Goal: Information Seeking & Learning: Learn about a topic

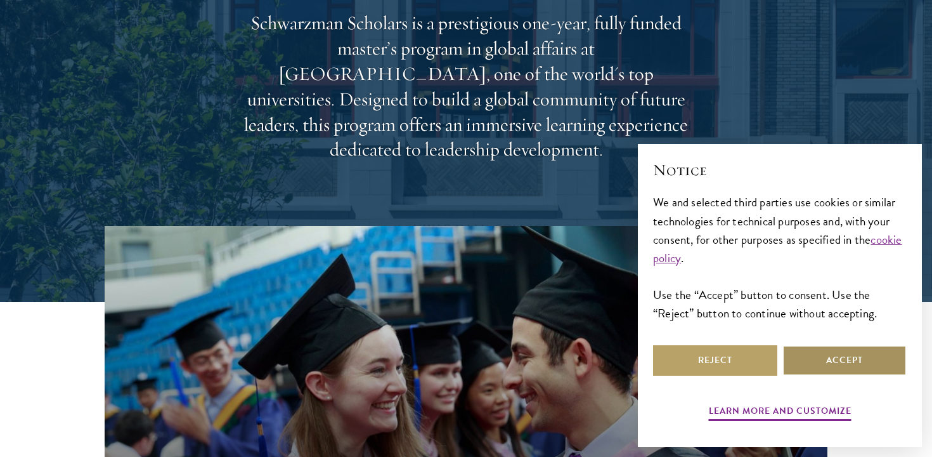
scroll to position [207, 0]
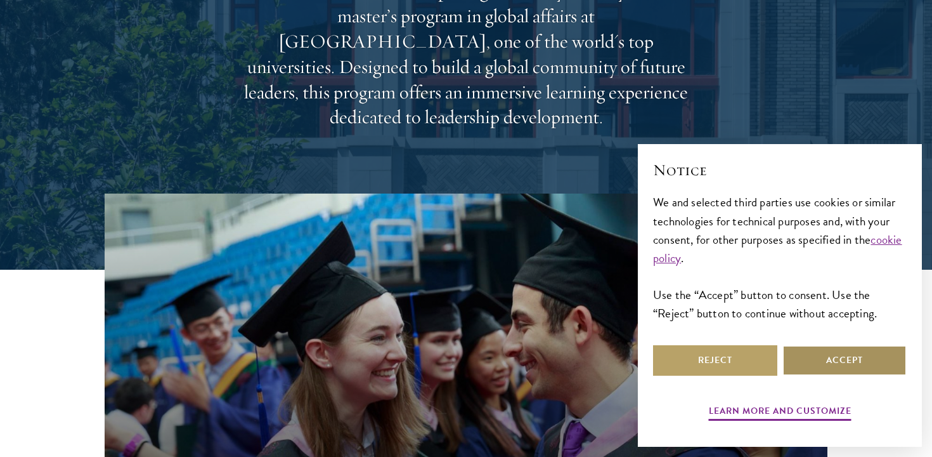
click at [810, 362] on button "Accept" at bounding box center [845, 360] width 124 height 30
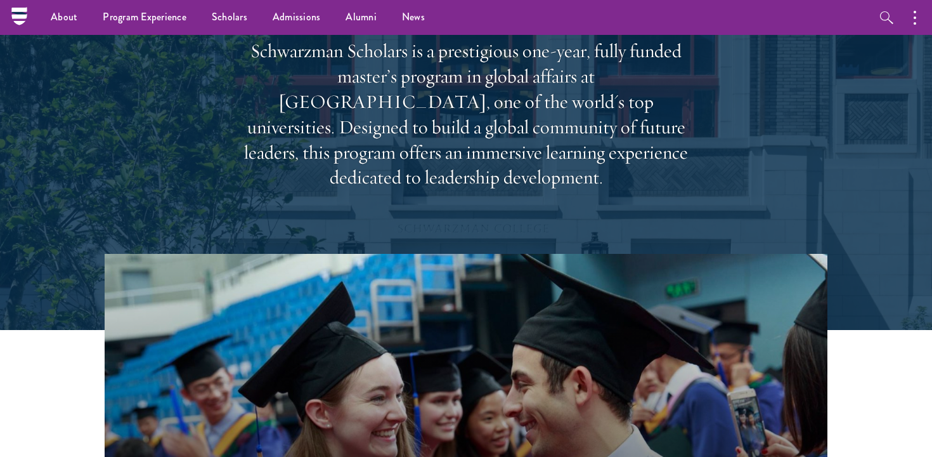
scroll to position [0, 0]
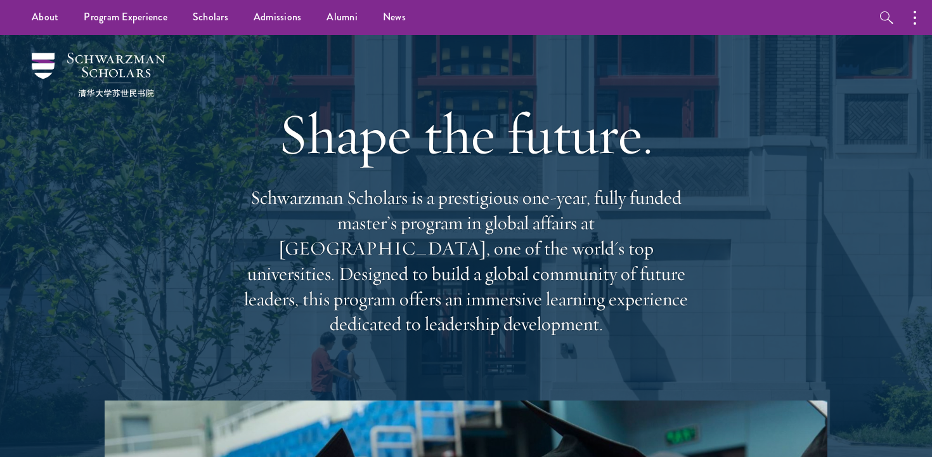
drag, startPoint x: 774, startPoint y: 352, endPoint x: 774, endPoint y: 197, distance: 154.7
click at [774, 197] on div "Shape the future. Schwarzman Scholars is a prestigious one-year, fully funded m…" at bounding box center [465, 217] width 805 height 365
click at [738, 179] on div "Shape the future. Schwarzman Scholars is a prestigious one-year, fully funded m…" at bounding box center [465, 217] width 805 height 365
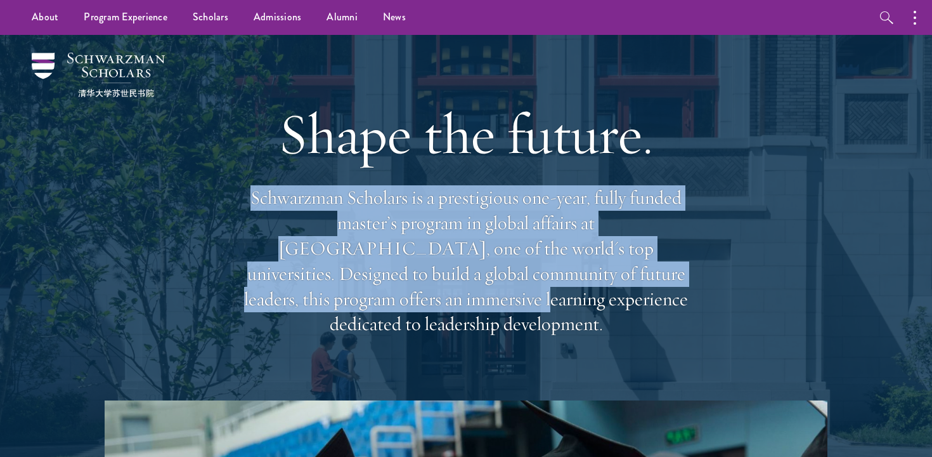
drag, startPoint x: 735, startPoint y: 172, endPoint x: 753, endPoint y: 277, distance: 106.2
click at [753, 277] on div "Shape the future. Schwarzman Scholars is a prestigious one-year, fully funded m…" at bounding box center [465, 217] width 805 height 365
click at [755, 277] on div "Shape the future. Schwarzman Scholars is a prestigious one-year, fully funded m…" at bounding box center [465, 217] width 805 height 365
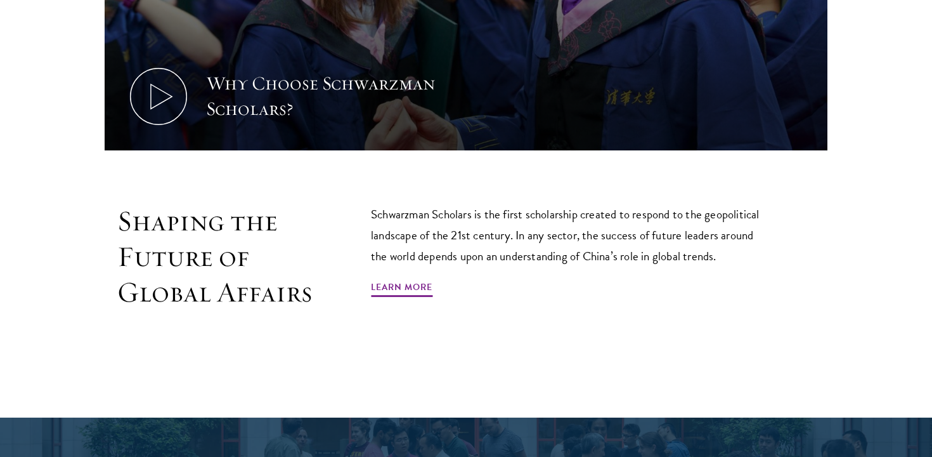
scroll to position [789, 0]
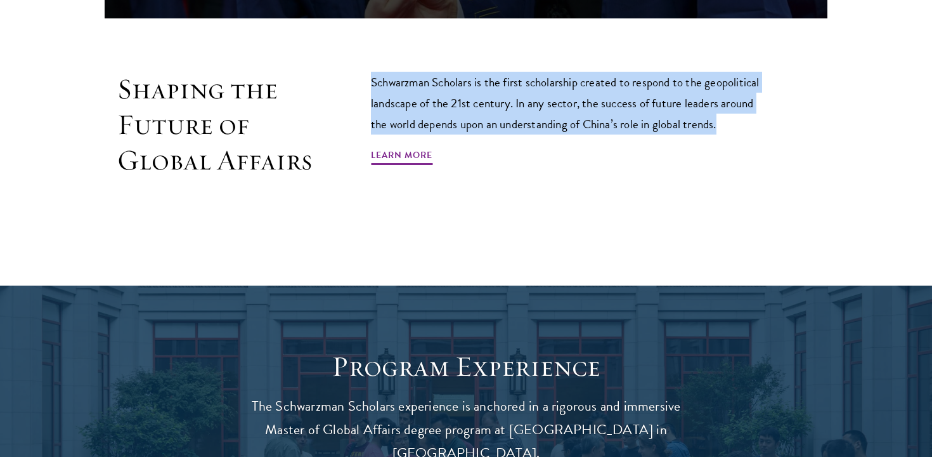
drag, startPoint x: 754, startPoint y: 107, endPoint x: 754, endPoint y: 42, distance: 64.7
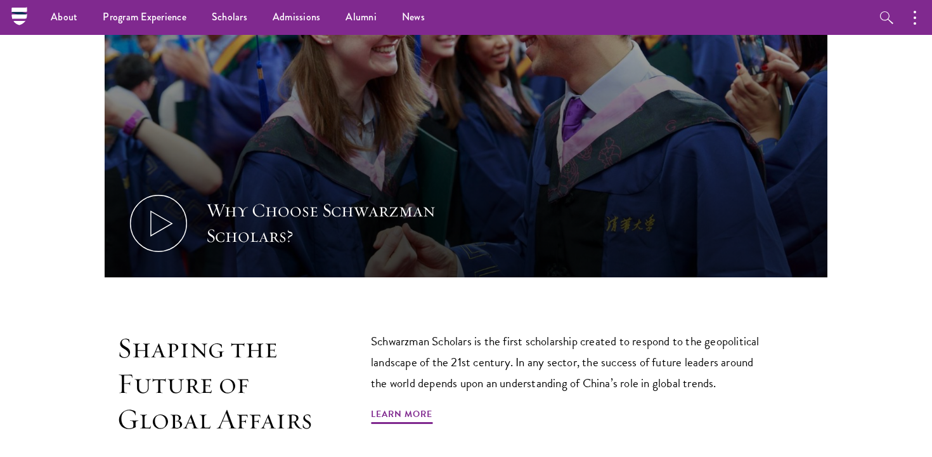
scroll to position [0, 0]
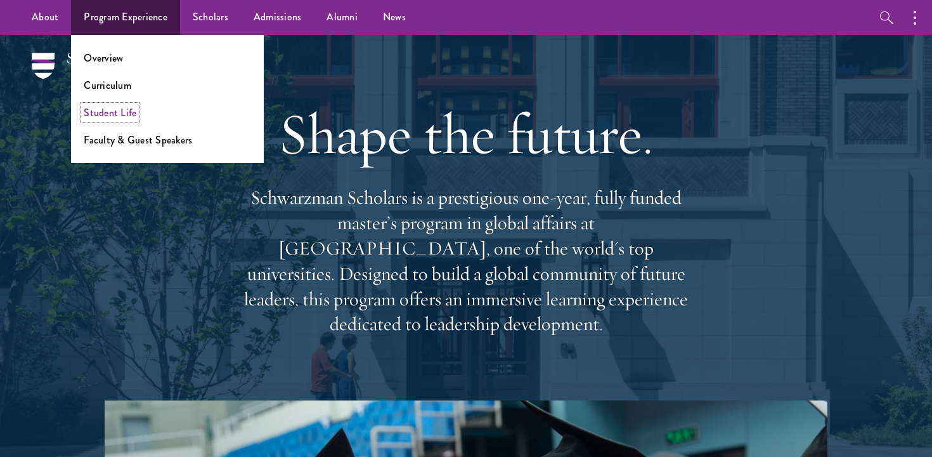
click at [122, 110] on link "Student Life" at bounding box center [110, 112] width 53 height 15
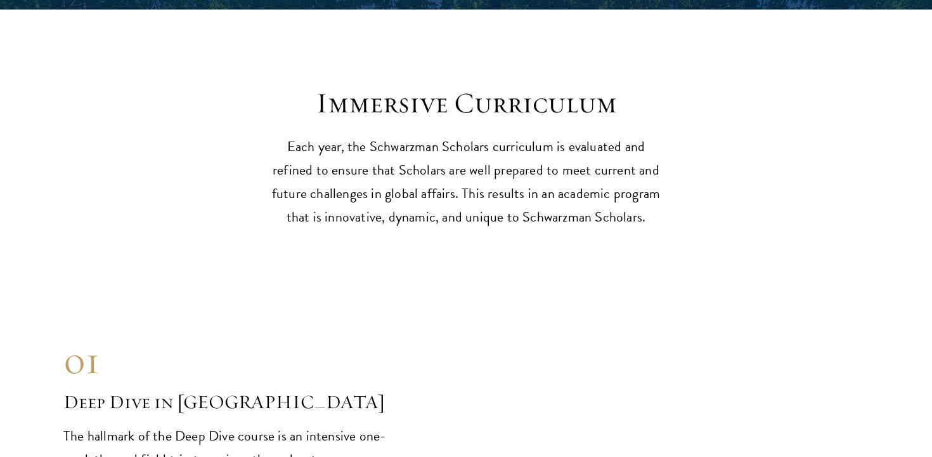
scroll to position [4852, 0]
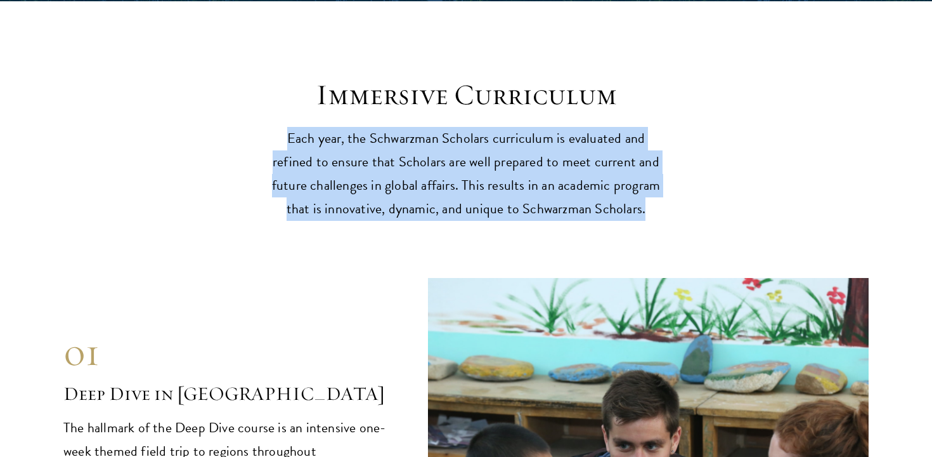
drag, startPoint x: 798, startPoint y: 154, endPoint x: 773, endPoint y: 68, distance: 89.3
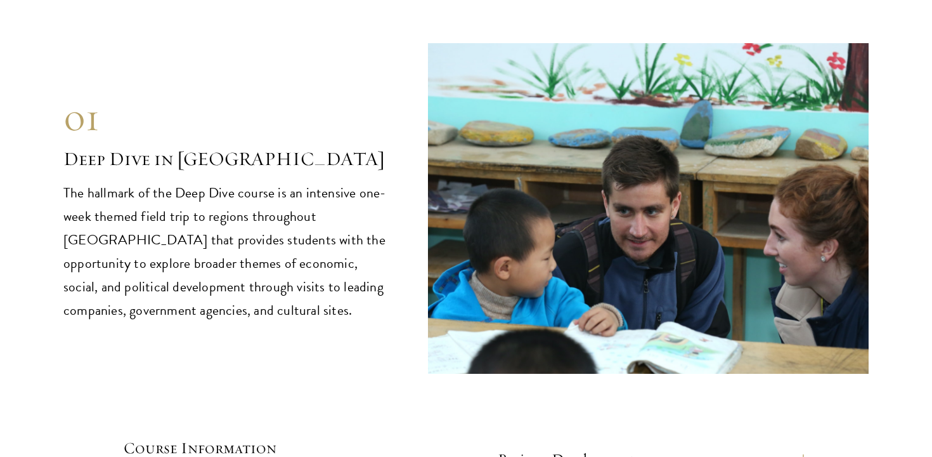
scroll to position [5093, 0]
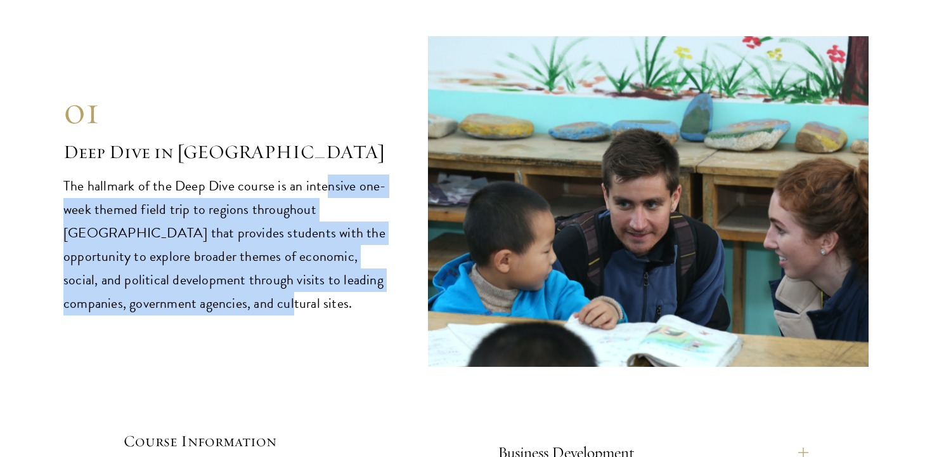
drag, startPoint x: 322, startPoint y: 243, endPoint x: 322, endPoint y: 147, distance: 95.8
click at [322, 174] on p "The hallmark of the Deep Dive course is an intensive one-week themed field trip…" at bounding box center [226, 244] width 327 height 141
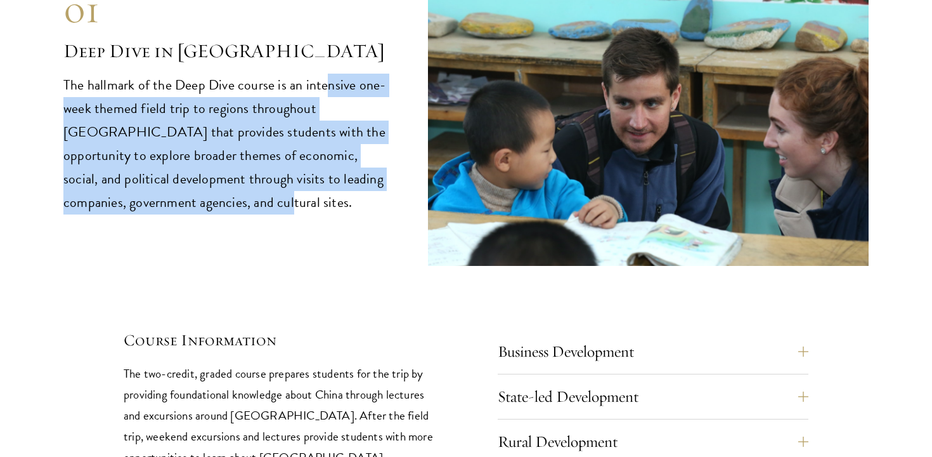
click at [322, 146] on p "The hallmark of the Deep Dive course is an intensive one-week themed field trip…" at bounding box center [226, 144] width 327 height 141
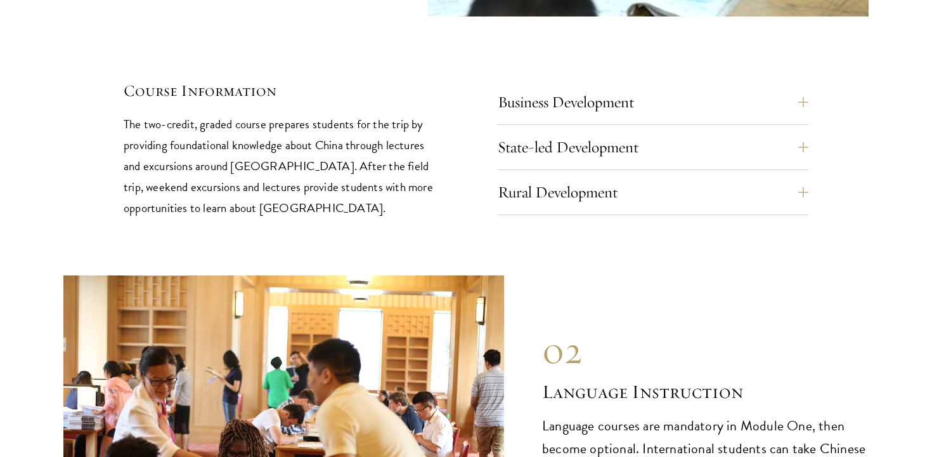
scroll to position [5451, 0]
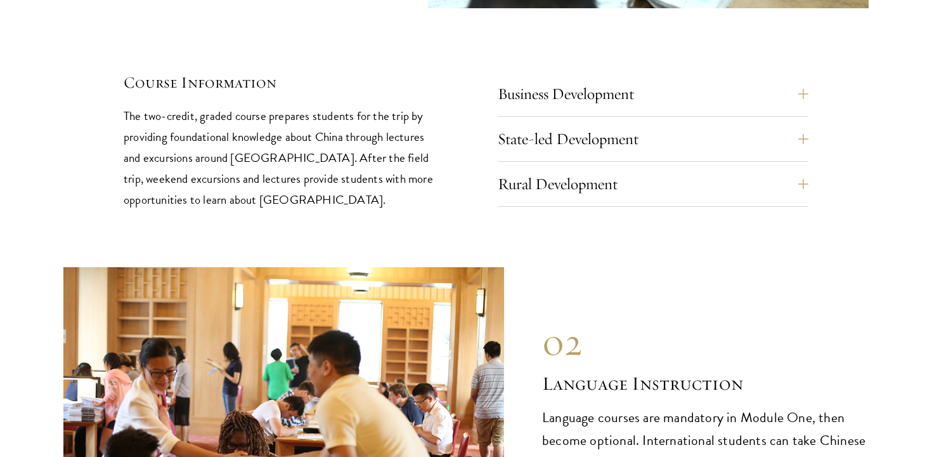
click at [610, 169] on div "Rural Development Rural Development field trips enable students to see first-ha…" at bounding box center [653, 188] width 311 height 38
click at [607, 169] on button "Rural Development" at bounding box center [662, 184] width 311 height 30
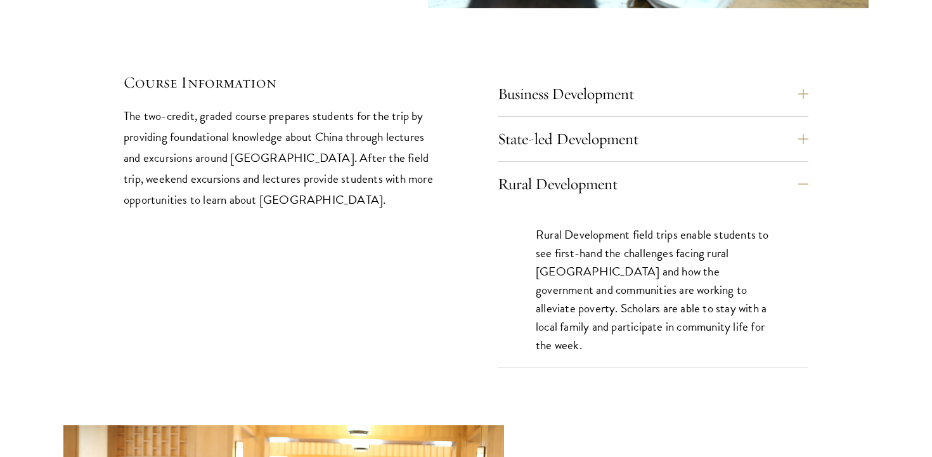
click at [713, 275] on p "Rural Development field trips enable students to see first-hand the challenges …" at bounding box center [653, 289] width 235 height 129
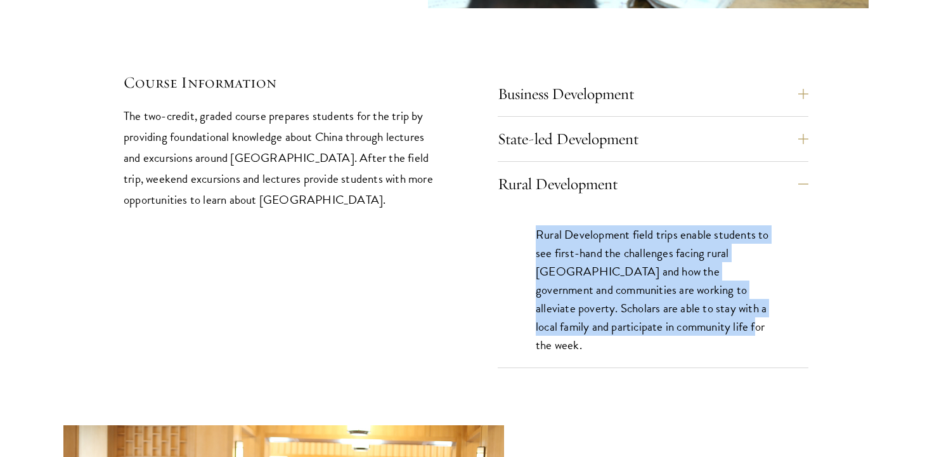
drag, startPoint x: 716, startPoint y: 280, endPoint x: 744, endPoint y: 170, distance: 113.2
click at [744, 206] on div "Rural Development field trips enable students to see first-hand the challenges …" at bounding box center [653, 295] width 311 height 179
click at [757, 233] on p "Rural Development field trips enable students to see first-hand the challenges …" at bounding box center [653, 289] width 235 height 129
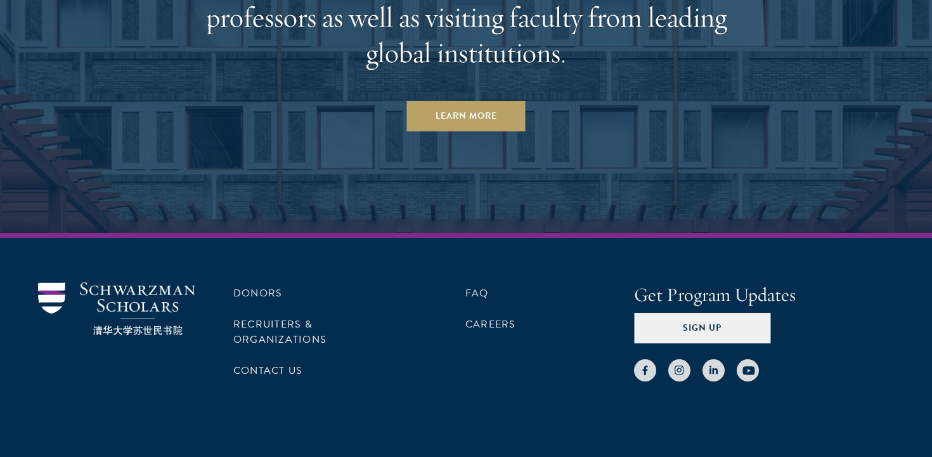
scroll to position [7866, 0]
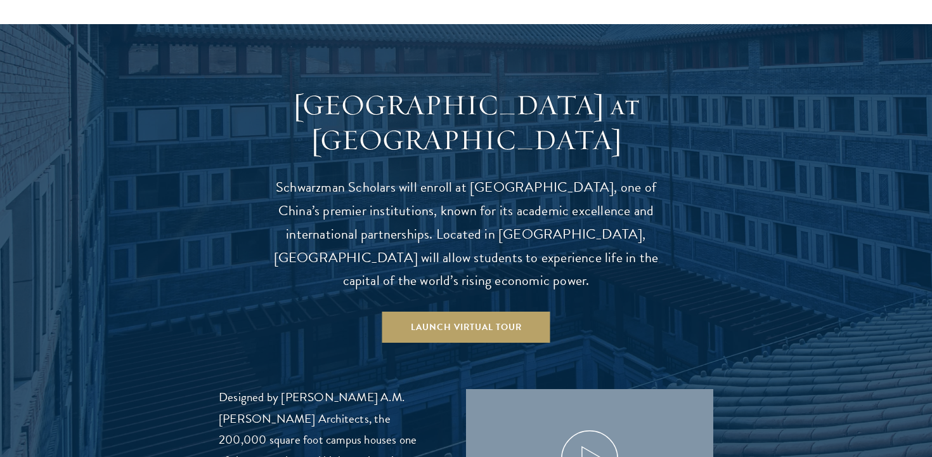
scroll to position [1185, 0]
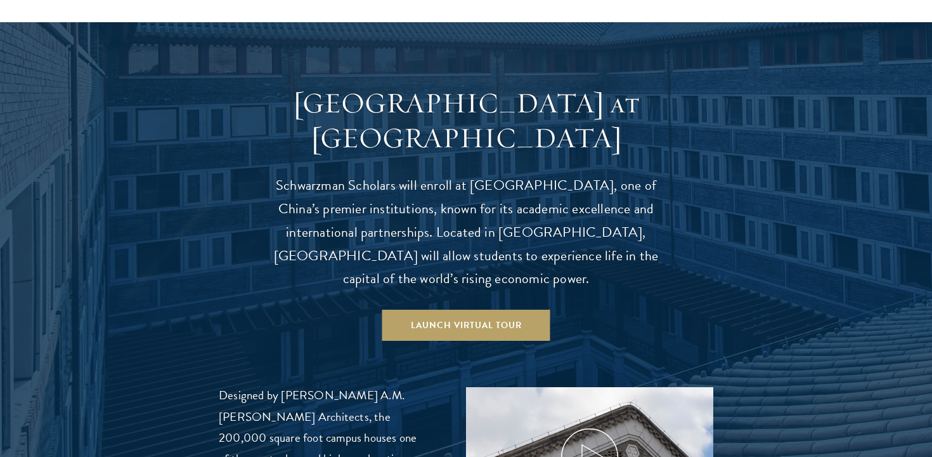
drag, startPoint x: 209, startPoint y: 159, endPoint x: 211, endPoint y: 244, distance: 84.4
click at [211, 244] on div at bounding box center [466, 308] width 932 height 573
drag, startPoint x: 269, startPoint y: 242, endPoint x: 269, endPoint y: 209, distance: 33.0
click at [270, 209] on p "Schwarzman Scholars will enroll at Tsinghua University, one of China’s premier …" at bounding box center [466, 232] width 393 height 117
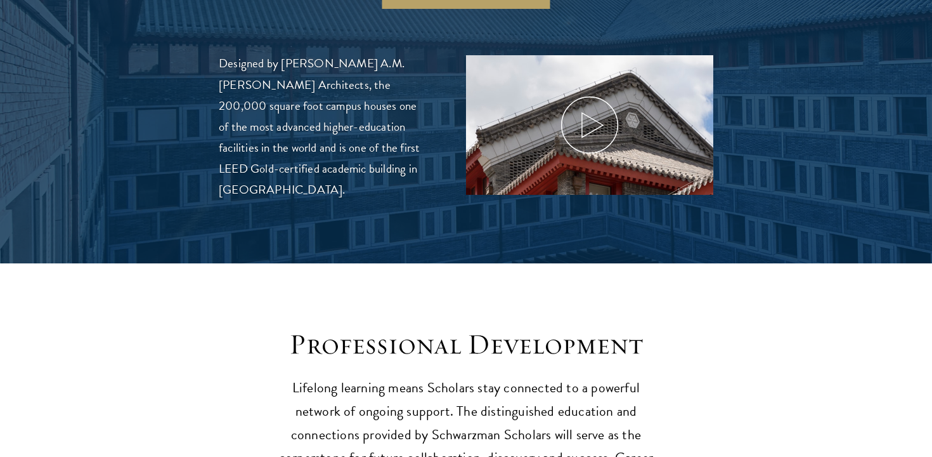
scroll to position [1525, 0]
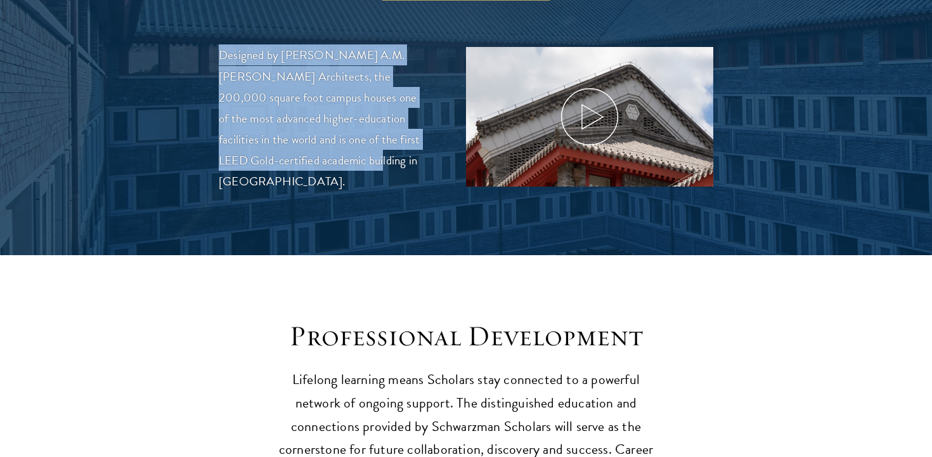
drag, startPoint x: 282, startPoint y: 145, endPoint x: 294, endPoint y: 26, distance: 119.8
click at [294, 44] on div "Designed by Robert A.M. Stern Architects, the 200,000 square foot campus houses…" at bounding box center [466, 117] width 495 height 146
click at [294, 44] on p "Designed by Robert A.M. Stern Architects, the 200,000 square foot campus houses…" at bounding box center [323, 117] width 209 height 146
drag, startPoint x: 294, startPoint y: 24, endPoint x: 324, endPoint y: 152, distance: 131.5
click at [324, 152] on div "Designed by Robert A.M. Stern Architects, the 200,000 square foot campus houses…" at bounding box center [466, 117] width 495 height 146
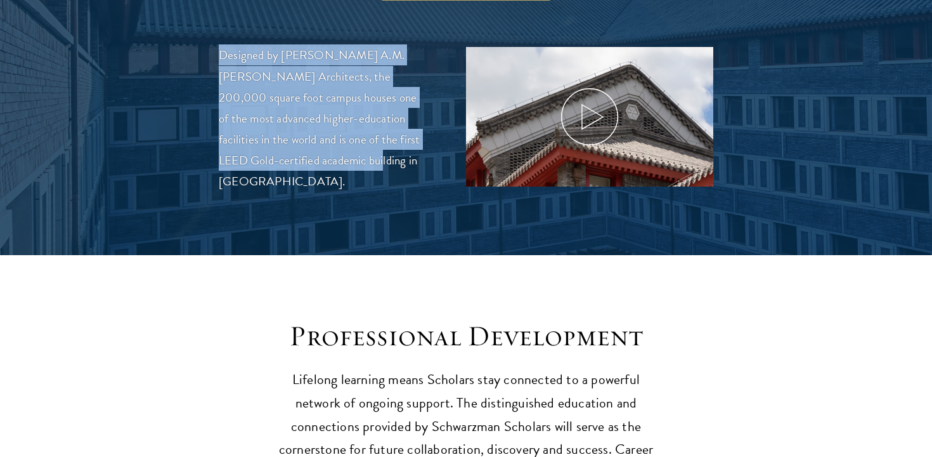
click at [325, 153] on p "Designed by Robert A.M. Stern Architects, the 200,000 square foot campus houses…" at bounding box center [323, 117] width 209 height 146
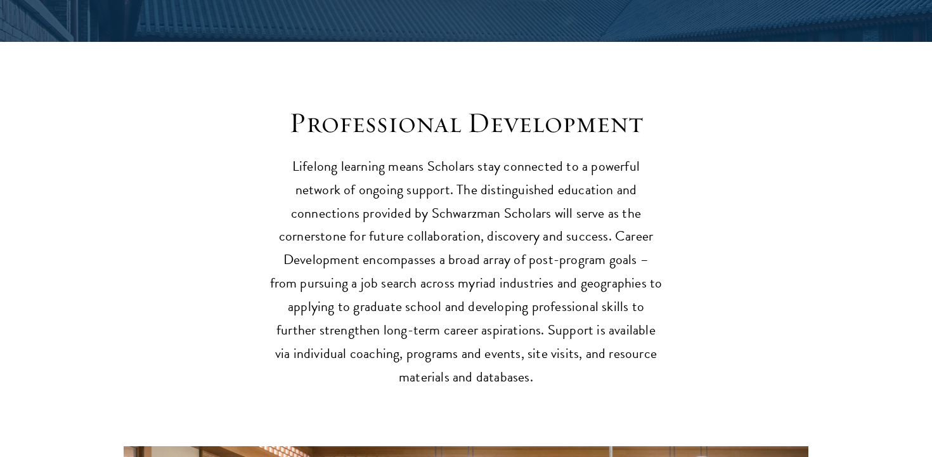
scroll to position [1852, 0]
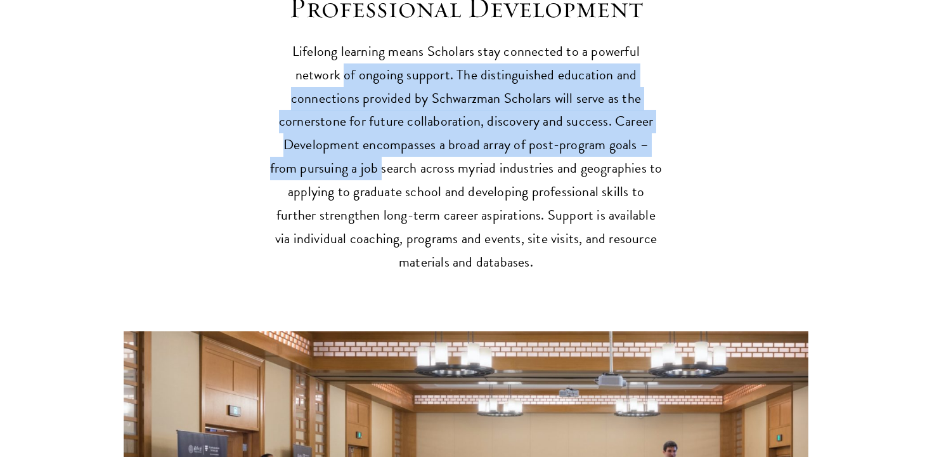
drag, startPoint x: 228, startPoint y: 43, endPoint x: 251, endPoint y: 136, distance: 96.0
click at [251, 136] on div "Professional Development Lifelong learning means Scholars stay connected to a p…" at bounding box center [466, 331] width 685 height 683
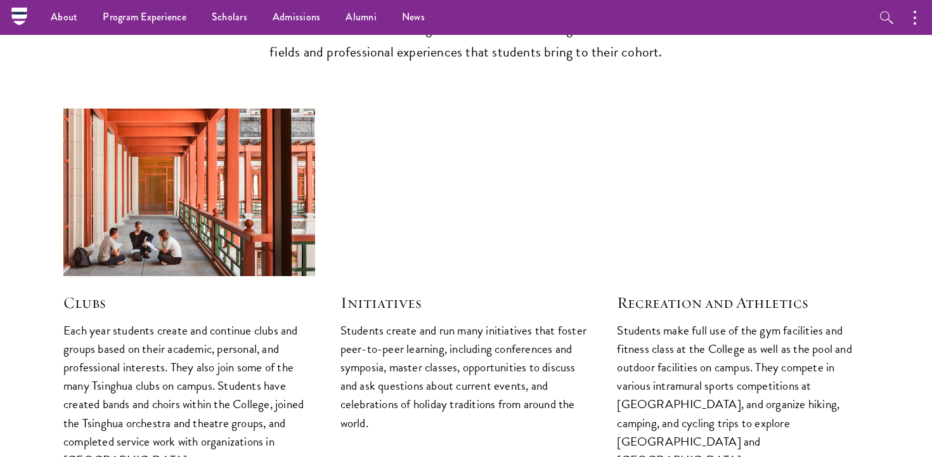
scroll to position [3235, 0]
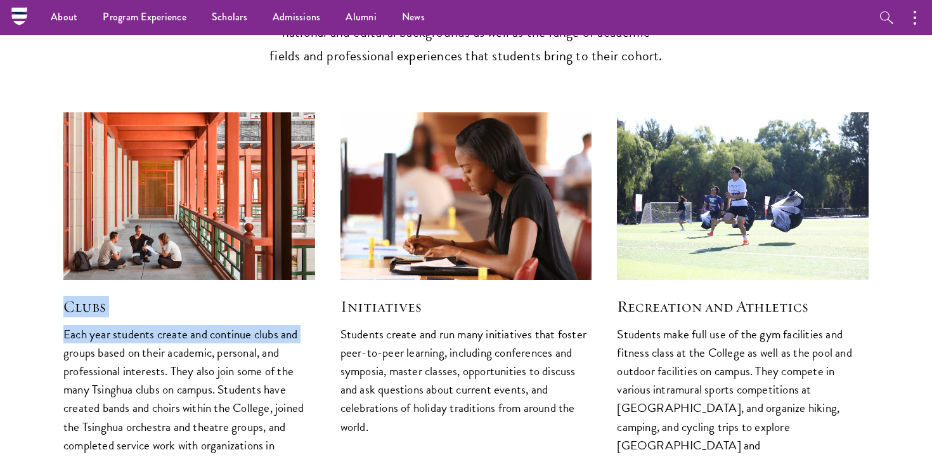
drag, startPoint x: 42, startPoint y: 256, endPoint x: 55, endPoint y: 316, distance: 61.7
click at [55, 316] on section "Student-Led Initiatives Students develop and lead initiatives within the Colleg…" at bounding box center [466, 168] width 932 height 634
click at [56, 316] on div "Clubs Each year students create and continue clubs and groups based on their ac…" at bounding box center [189, 293] width 277 height 386
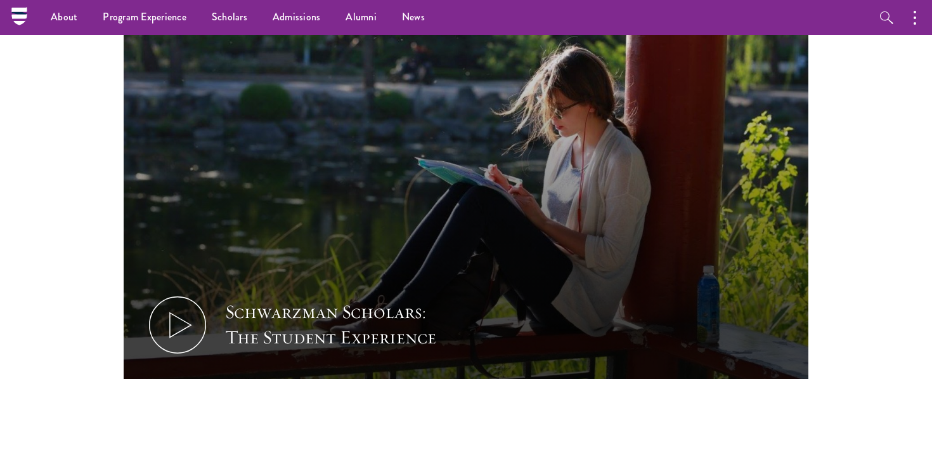
scroll to position [23, 0]
